Goal: Navigation & Orientation: Find specific page/section

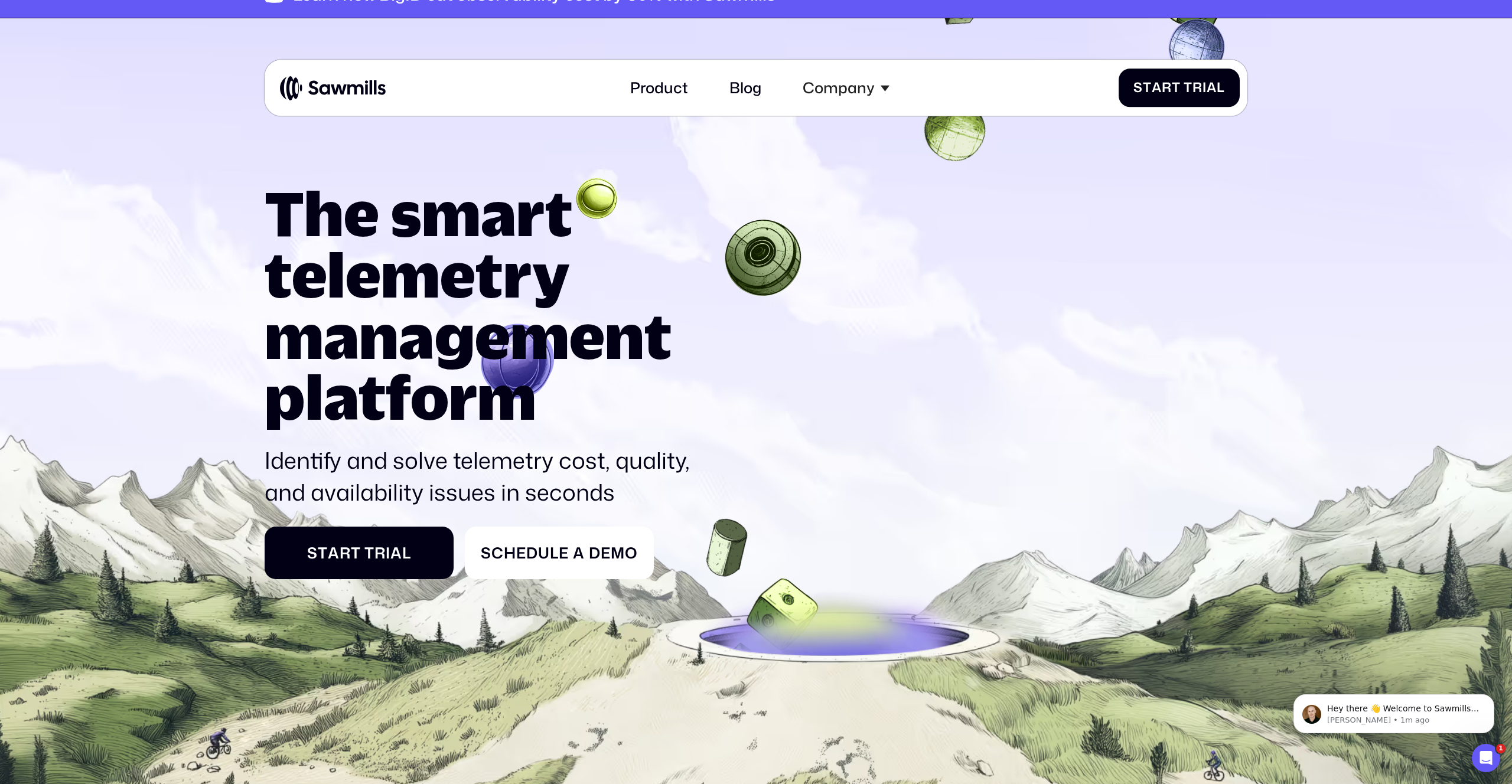
scroll to position [29, 0]
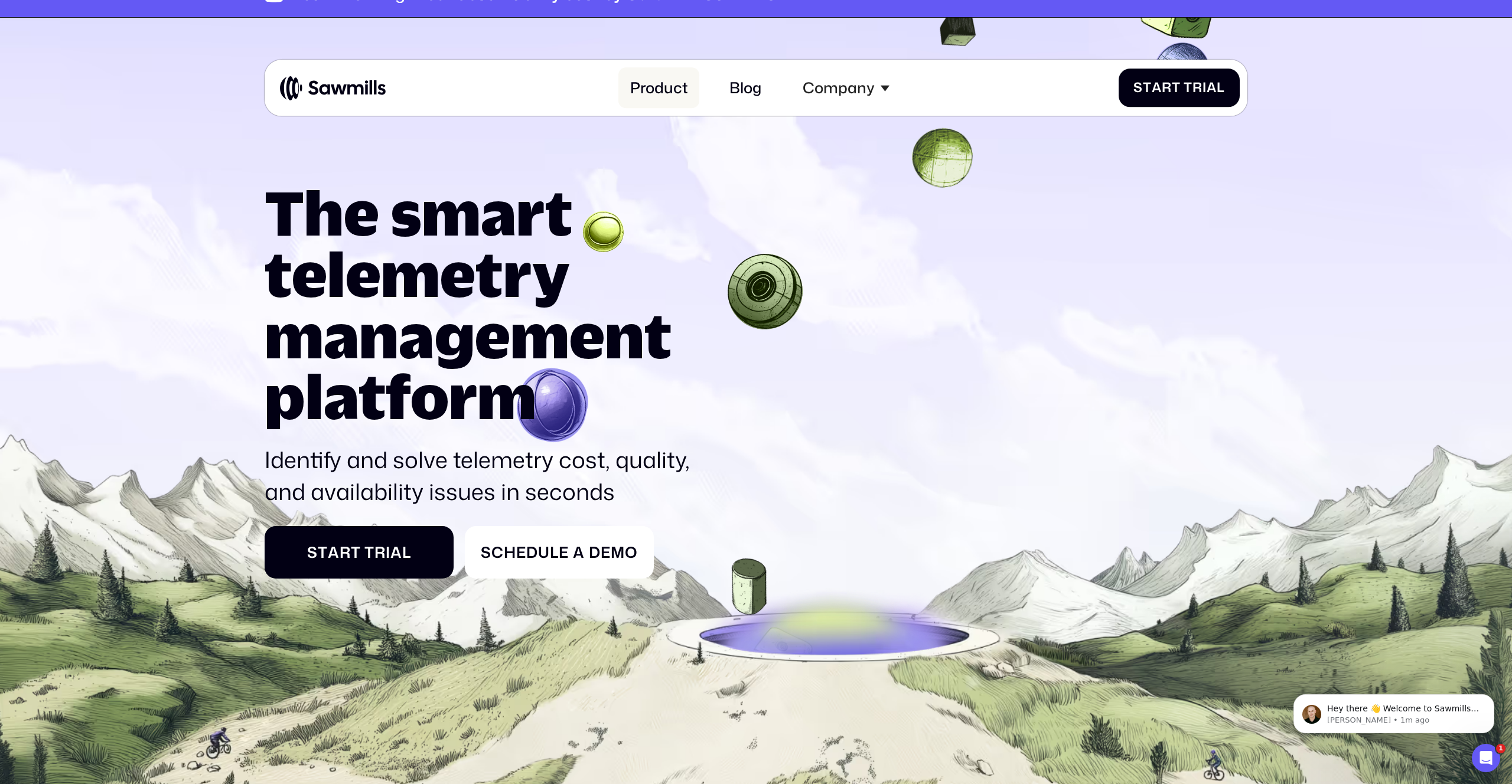
click at [660, 93] on link "Product" at bounding box center [658, 88] width 80 height 41
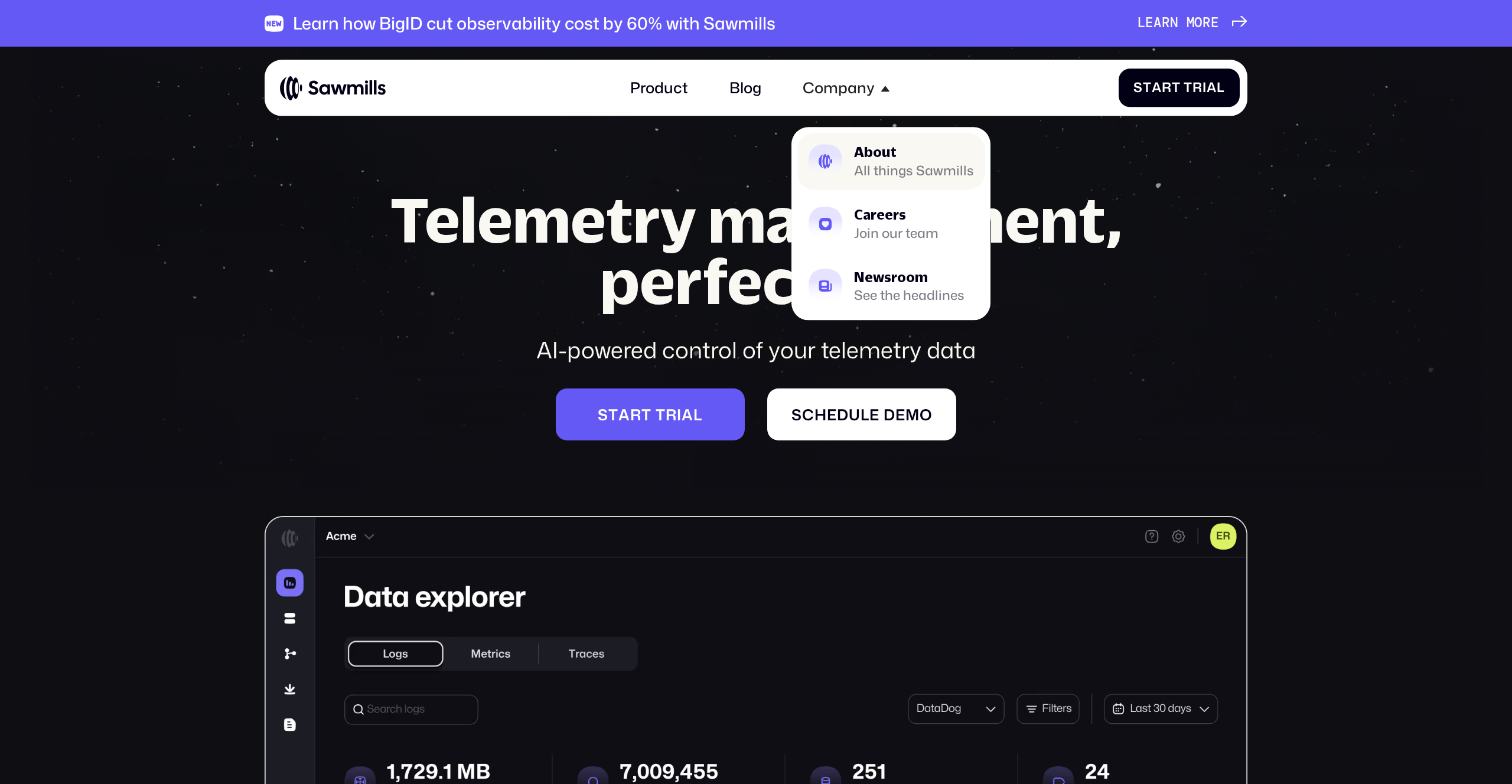
click at [864, 136] on link "About All things Sawmills" at bounding box center [891, 161] width 188 height 57
